Goal: Information Seeking & Learning: Find specific page/section

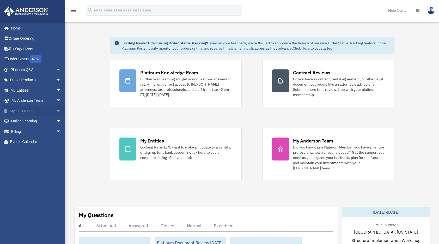
click at [26, 112] on link "My Documents arrow_drop_down" at bounding box center [36, 111] width 65 height 10
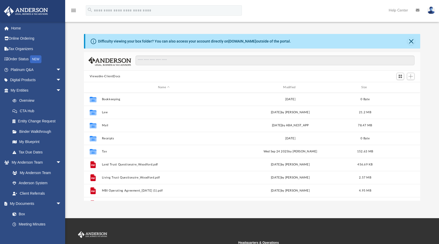
scroll to position [114, 333]
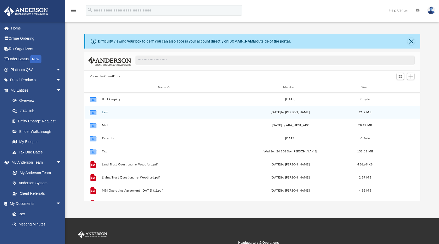
click at [106, 114] on div "Collaborated Folder Law Tue Sep 23 2025 by Cassie Yurk 21.2 MB" at bounding box center [252, 112] width 337 height 13
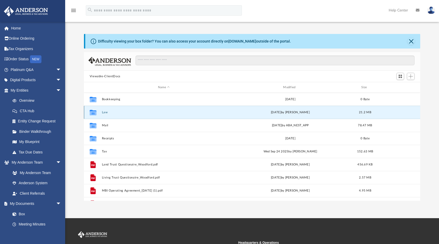
click at [103, 113] on button "Law" at bounding box center [164, 112] width 124 height 3
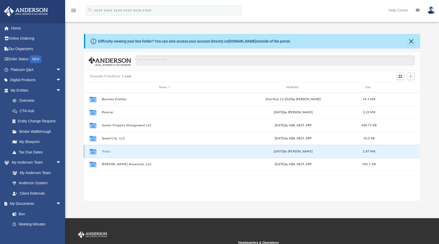
click at [106, 151] on button "Trusts" at bounding box center [165, 151] width 126 height 3
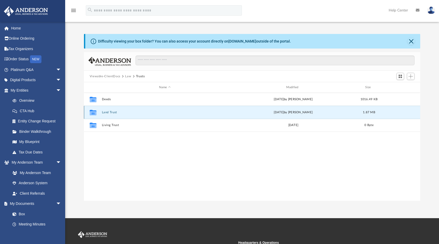
click at [106, 113] on button "Land Trust" at bounding box center [165, 112] width 126 height 3
click at [125, 112] on button "Land Trust - Laylia Legacy Trust" at bounding box center [165, 111] width 126 height 3
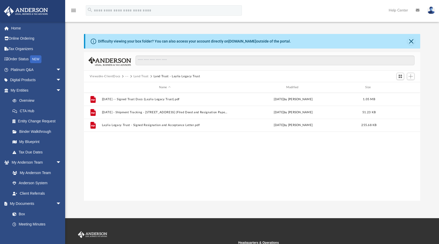
click at [107, 76] on button "Viewable-ClientDocs" at bounding box center [105, 76] width 31 height 5
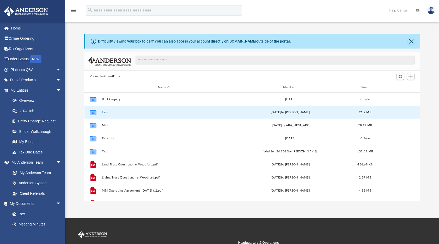
click at [104, 113] on button "Law" at bounding box center [164, 112] width 124 height 3
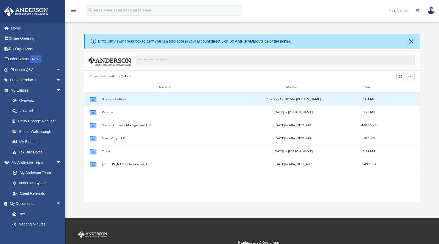
click at [114, 98] on button "Business Entities" at bounding box center [165, 99] width 126 height 3
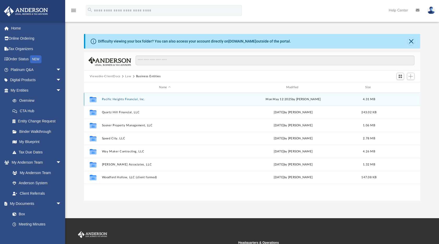
click at [119, 99] on button "Pacific Heights Financial, Inc." at bounding box center [165, 99] width 126 height 3
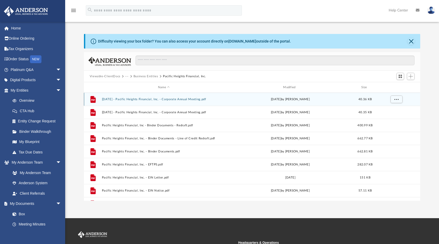
click at [119, 99] on button "2020.04.17 - Pacific Heights Financial, Inc. - Corporate Annual Meeting.pdf" at bounding box center [164, 99] width 124 height 3
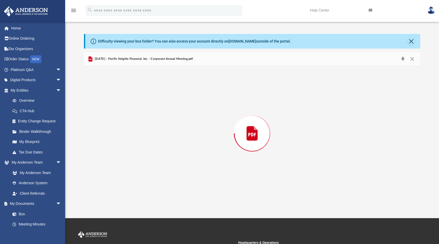
click at [119, 99] on div "Preview" at bounding box center [252, 133] width 337 height 135
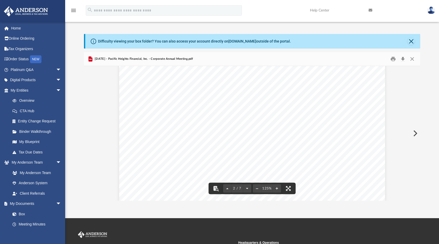
drag, startPoint x: 419, startPoint y: 197, endPoint x: 326, endPoint y: 187, distance: 93.1
click at [326, 187] on div "WAIVER OF NOTICE OF THE ANNUAL MEETING OF SHAREHOLDERS OF PACIFIC HEIGHTS FINAN…" at bounding box center [252, 188] width 266 height 344
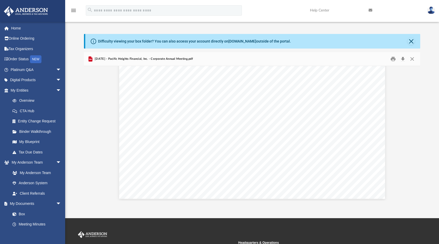
scroll to position [2330, 0]
click at [21, 213] on link "Box" at bounding box center [38, 214] width 62 height 10
click at [20, 214] on link "Box" at bounding box center [38, 214] width 62 height 10
click at [32, 205] on link "My Documents arrow_drop_down" at bounding box center [36, 203] width 65 height 10
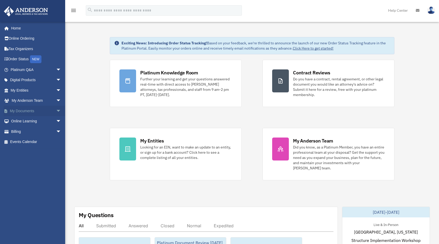
click at [27, 111] on link "My Documents arrow_drop_down" at bounding box center [36, 111] width 65 height 10
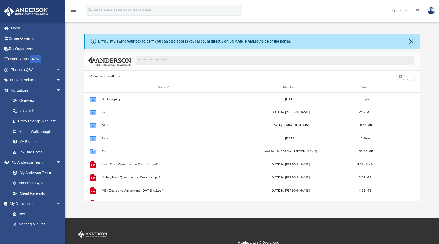
scroll to position [114, 333]
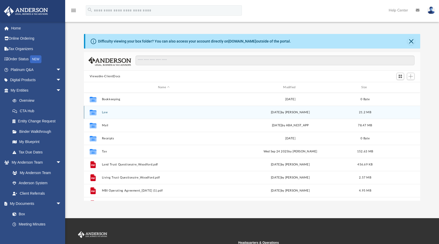
click at [106, 113] on button "Law" at bounding box center [164, 112] width 124 height 3
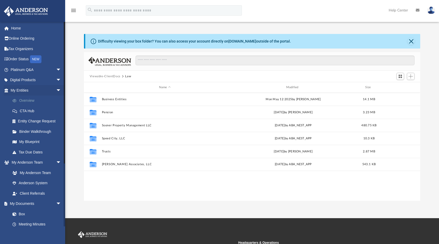
click at [25, 101] on link "Overview" at bounding box center [38, 100] width 62 height 10
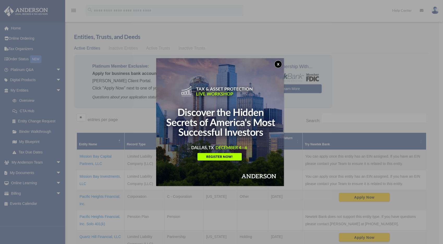
click at [276, 67] on img at bounding box center [220, 122] width 128 height 128
click at [280, 64] on button "x" at bounding box center [278, 64] width 8 height 8
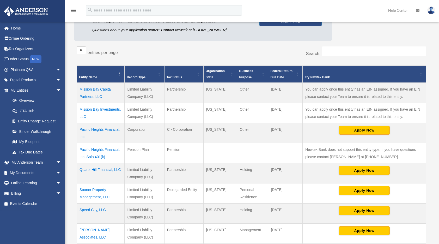
scroll to position [68, 0]
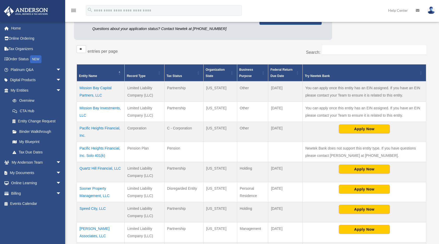
click at [108, 126] on td "Pacific Heights Financial, Inc." at bounding box center [101, 132] width 48 height 20
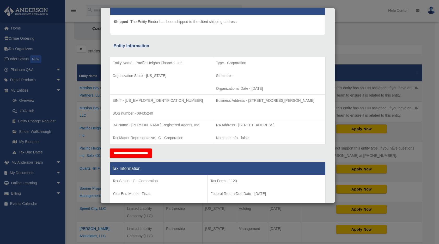
scroll to position [59, 0]
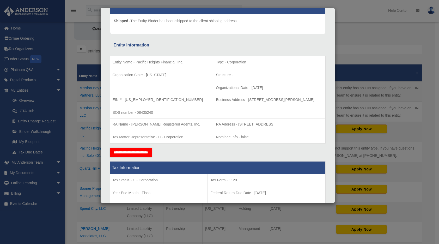
click at [366, 42] on div "Details × Articles Sent Organizational Date" at bounding box center [219, 122] width 439 height 244
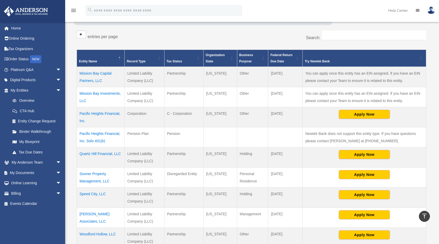
scroll to position [68, 0]
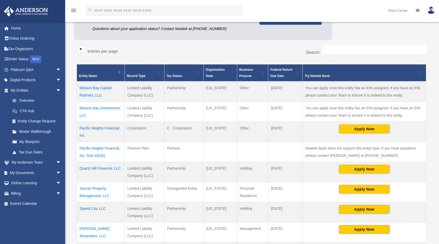
click at [114, 129] on td "Pacific Heights Financial, Inc." at bounding box center [101, 132] width 48 height 20
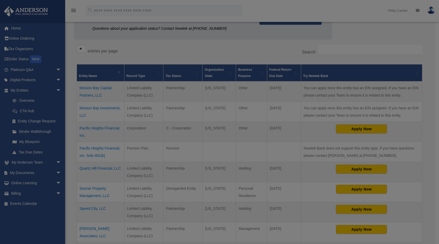
scroll to position [0, 0]
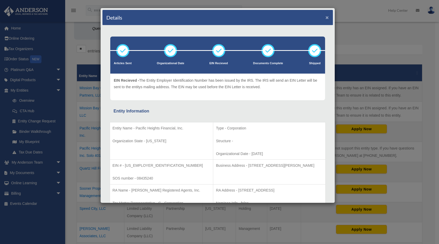
click at [326, 18] on button "×" at bounding box center [327, 17] width 3 height 5
